Goal: Find specific page/section: Find specific page/section

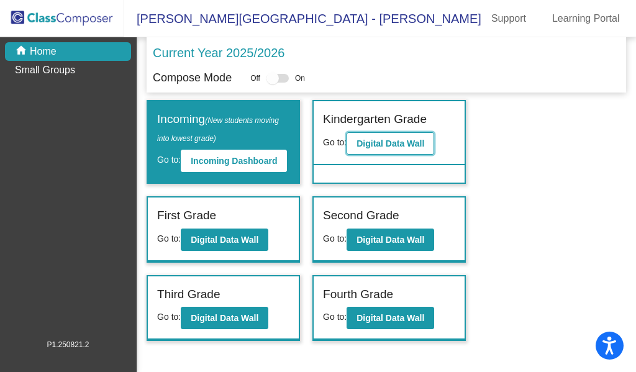
click at [380, 143] on b "Digital Data Wall" at bounding box center [390, 143] width 68 height 10
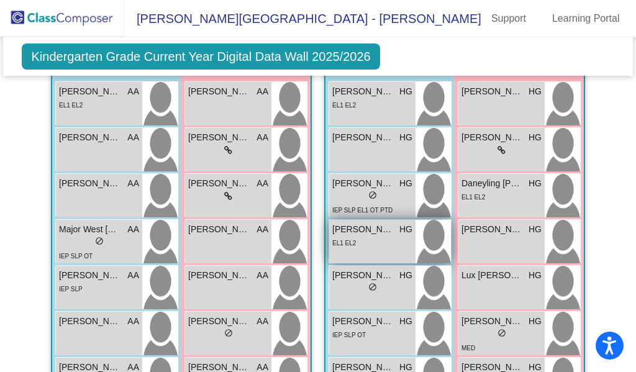
scroll to position [435, 0]
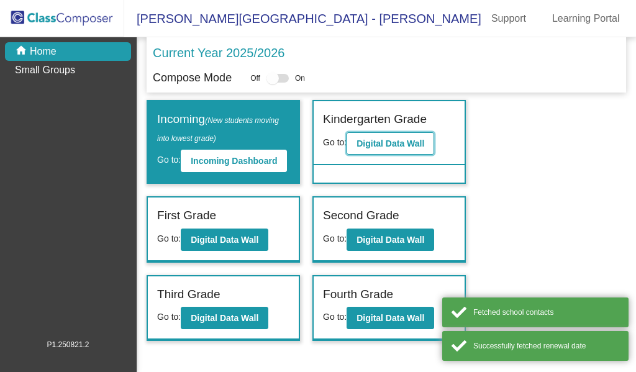
click at [372, 145] on b "Digital Data Wall" at bounding box center [390, 143] width 68 height 10
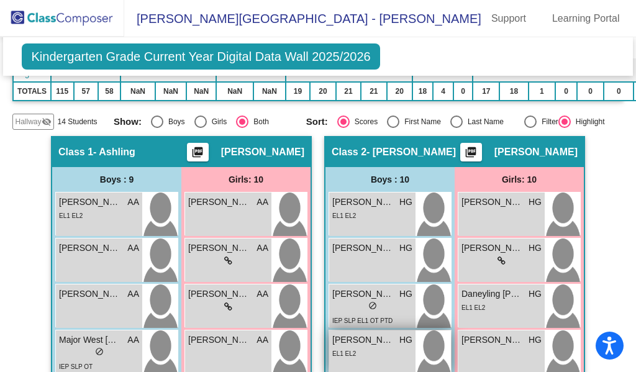
scroll to position [248, 0]
